Goal: Information Seeking & Learning: Learn about a topic

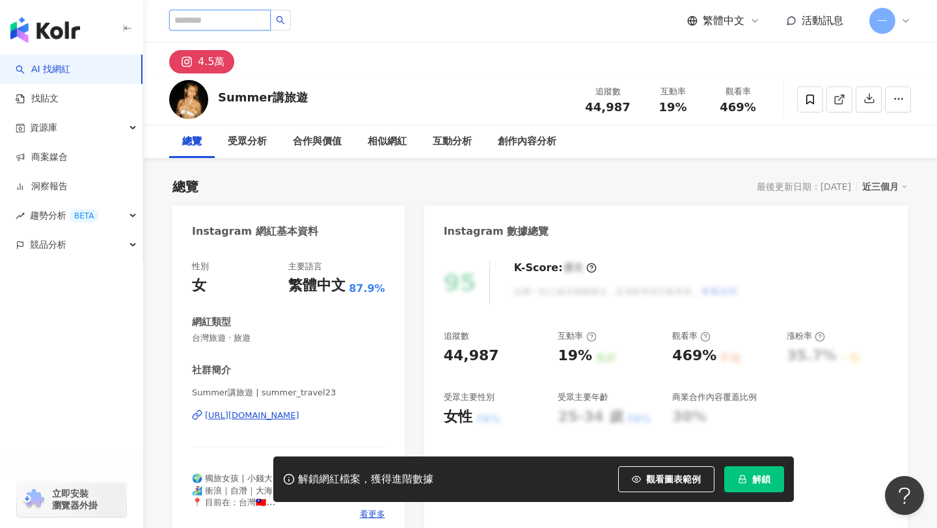
click at [241, 21] on input "search" at bounding box center [219, 20] width 101 height 21
type input "****"
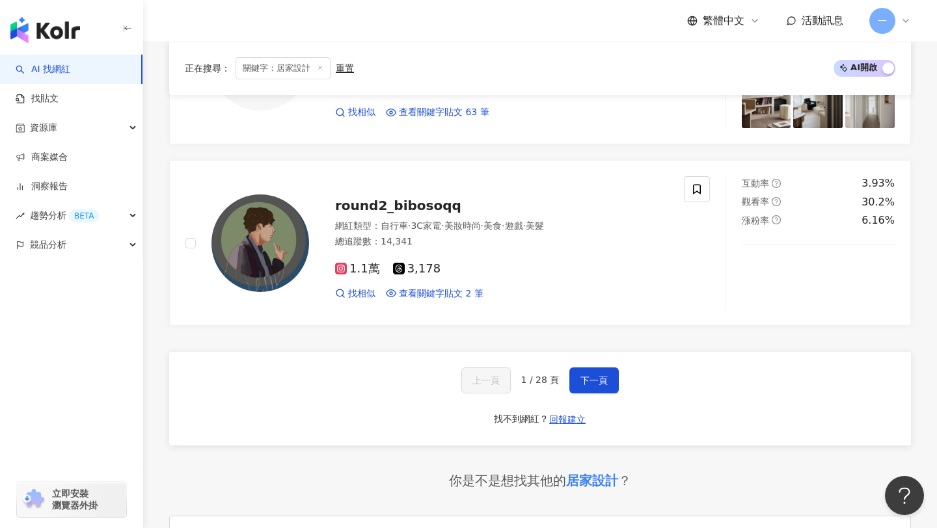
scroll to position [2075, 0]
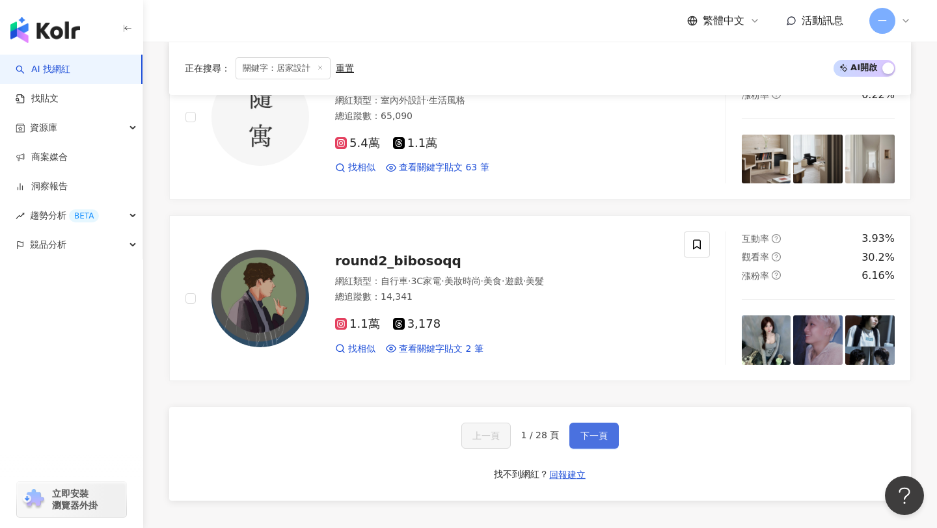
click at [586, 423] on button "下一頁" at bounding box center [593, 436] width 49 height 26
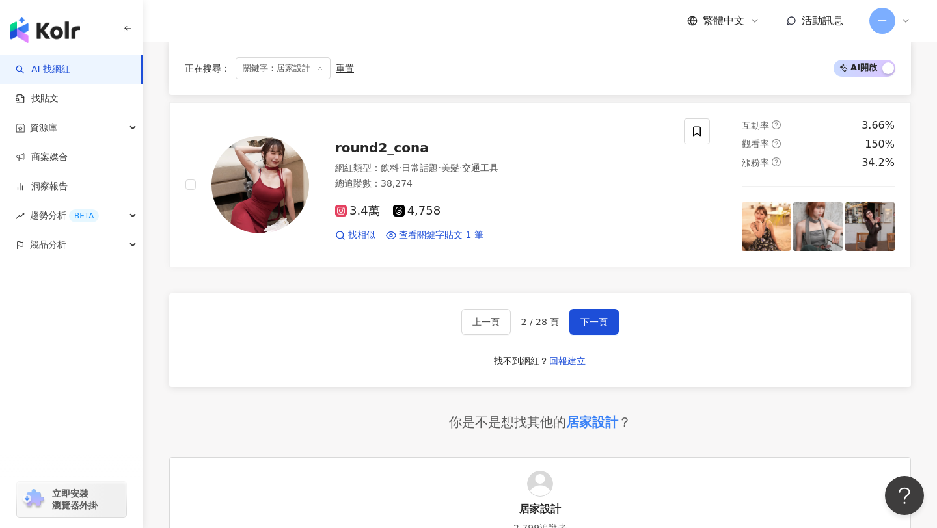
scroll to position [2211, 0]
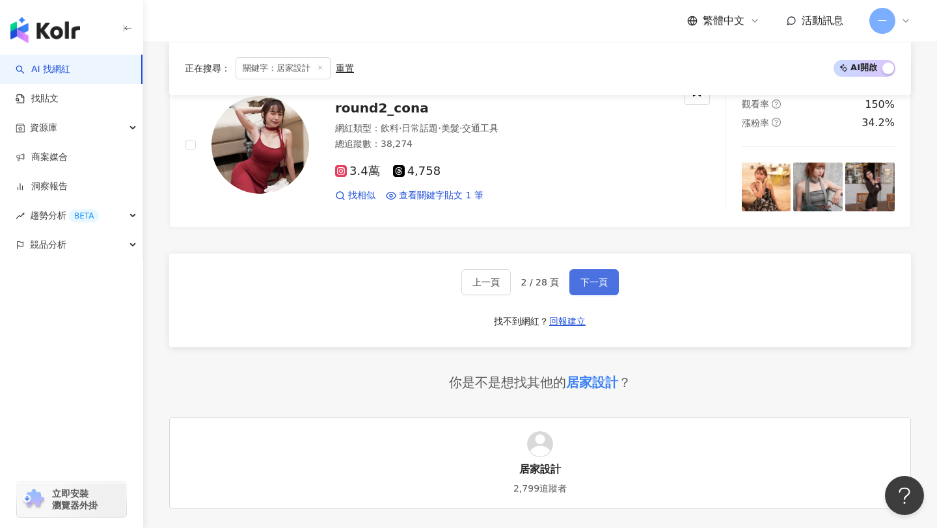
click at [597, 274] on button "下一頁" at bounding box center [593, 282] width 49 height 26
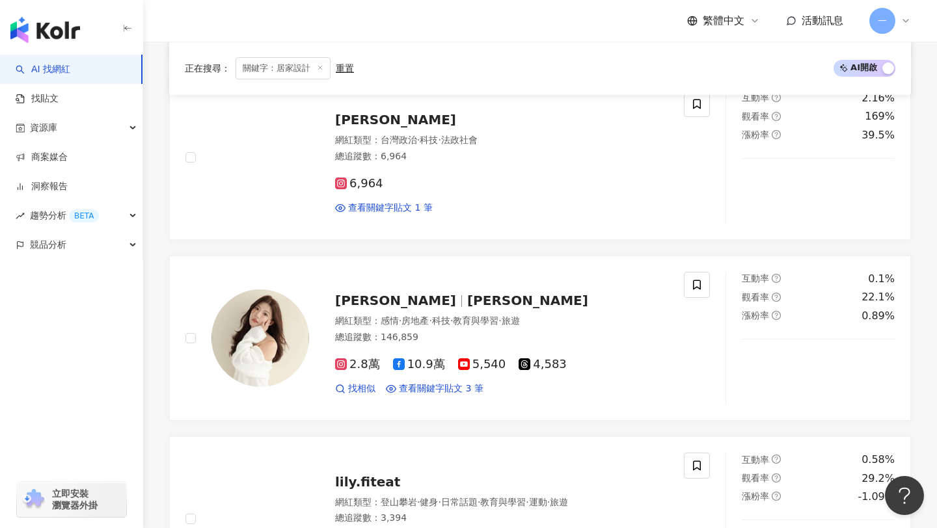
scroll to position [1112, 0]
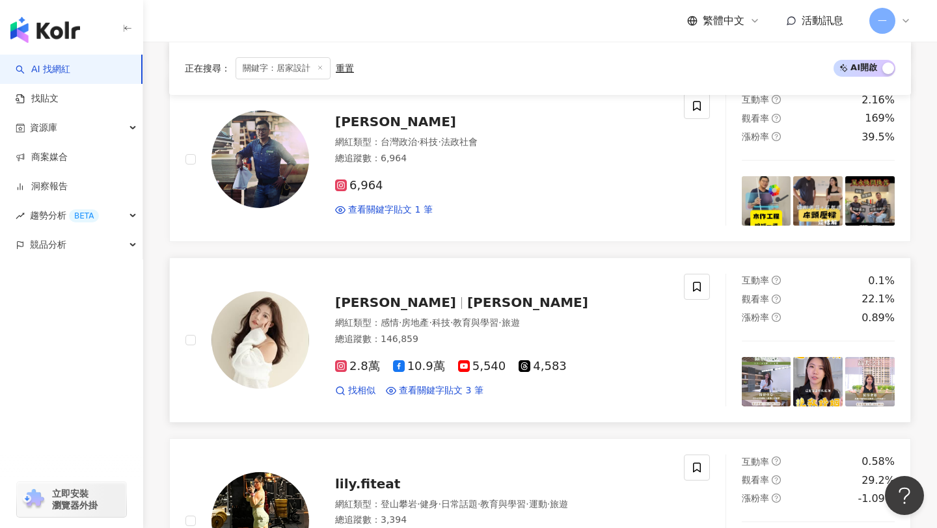
click at [371, 295] on div "[PERSON_NAME]" at bounding box center [501, 302] width 333 height 18
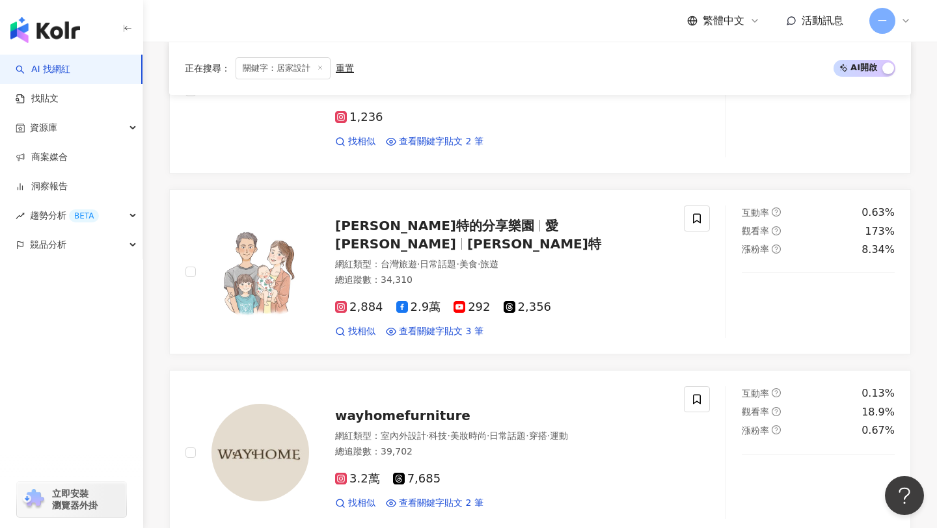
scroll to position [1910, 0]
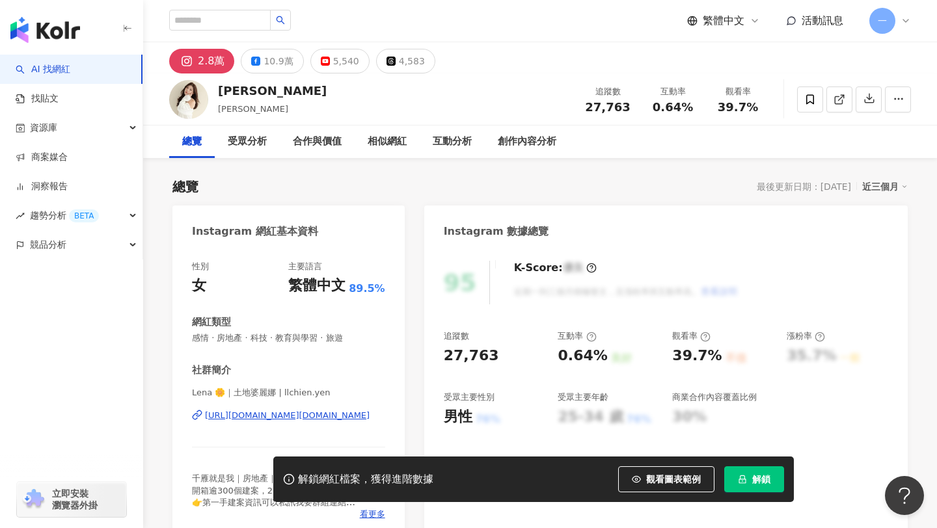
click at [278, 421] on div "Lena 🌼｜土地婆麗娜 | llchien.yen https://www.instagram.com/llchien.yen/" at bounding box center [288, 425] width 193 height 76
click at [281, 418] on div "https://www.instagram.com/llchien.yen/" at bounding box center [287, 416] width 165 height 12
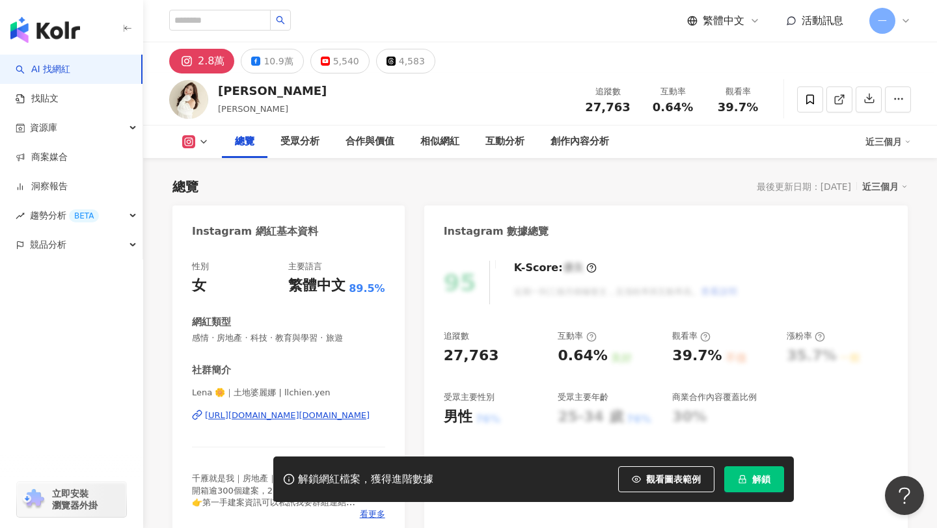
scroll to position [377, 0]
